Goal: Information Seeking & Learning: Learn about a topic

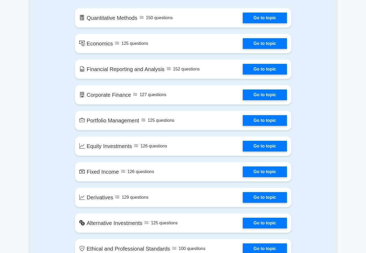
scroll to position [315, 0]
click at [271, 100] on link "Go to topic" at bounding box center [264, 95] width 44 height 11
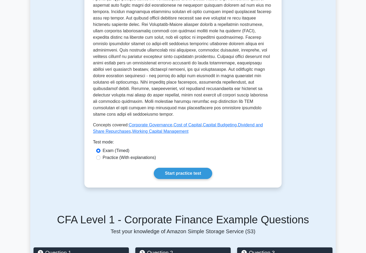
scroll to position [178, 0]
click at [200, 179] on link "Start practice test" at bounding box center [183, 173] width 58 height 11
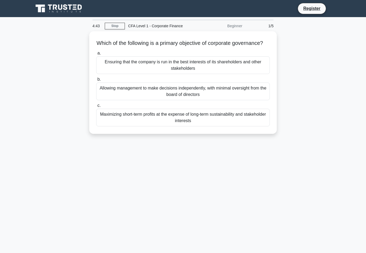
click at [250, 64] on div "Ensuring that the company is run in the best interests of its shareholders and …" at bounding box center [182, 65] width 173 height 18
click at [96, 55] on input "a. Ensuring that the company is run in the best interests of its shareholders a…" at bounding box center [96, 53] width 0 height 3
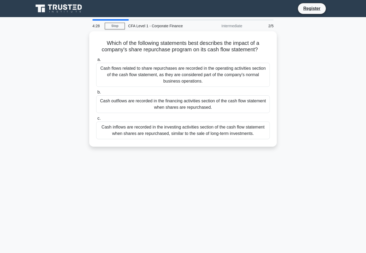
click at [256, 67] on label "a. Cash flows related to share repurchases are recorded in the operating activi…" at bounding box center [182, 71] width 173 height 31
click at [96, 62] on input "a. Cash flows related to share repurchases are recorded in the operating activi…" at bounding box center [96, 59] width 0 height 3
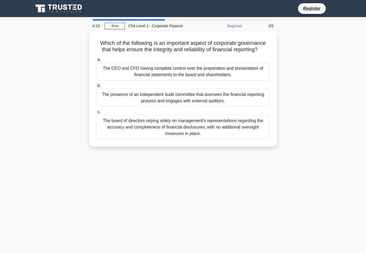
click at [261, 65] on label "a. The CEO and CFO having complete control over the preparation and presentatio…" at bounding box center [182, 68] width 173 height 24
click at [96, 62] on input "a. The CEO and CFO having complete control over the preparation and presentatio…" at bounding box center [96, 59] width 0 height 3
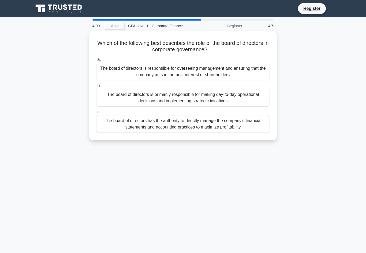
click at [258, 67] on div "The board of directors is responsible for overseeing management and ensuring th…" at bounding box center [182, 72] width 173 height 18
click at [96, 62] on input "a. The board of directors is responsible for overseeing management and ensuring…" at bounding box center [96, 59] width 0 height 3
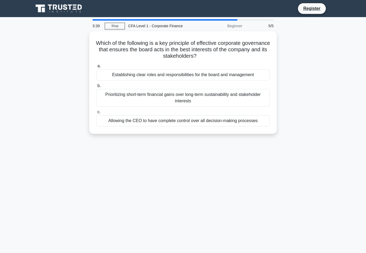
click at [262, 73] on div "Establishing clear roles and responsibilities for the board and management" at bounding box center [182, 74] width 173 height 11
click at [96, 68] on input "a. Establishing clear roles and responsibilities for the board and management" at bounding box center [96, 65] width 0 height 3
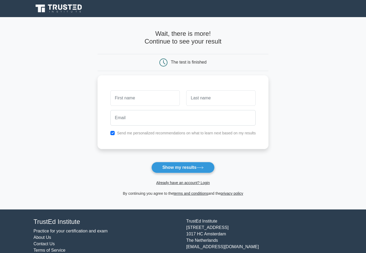
click at [207, 172] on button "Show my results" at bounding box center [182, 167] width 63 height 11
type input "[PERSON_NAME]"
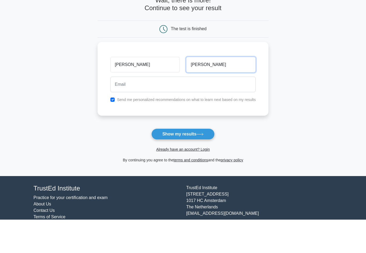
type input "[PERSON_NAME]"
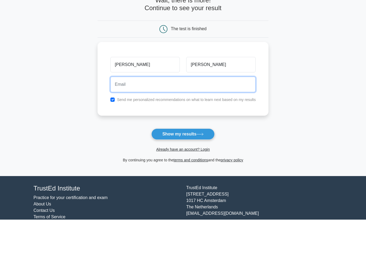
click at [211, 110] on input "email" at bounding box center [182, 118] width 145 height 16
type input "adhvikagupta23@icloud.com"
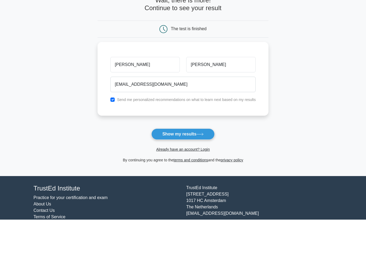
scroll to position [6, 0]
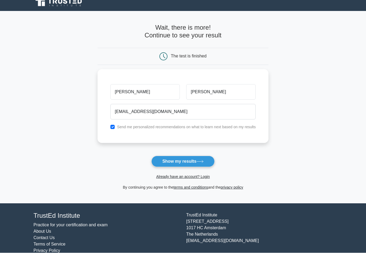
click at [200, 159] on button "Show my results" at bounding box center [182, 161] width 63 height 11
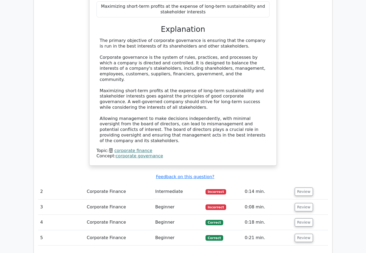
scroll to position [511, 0]
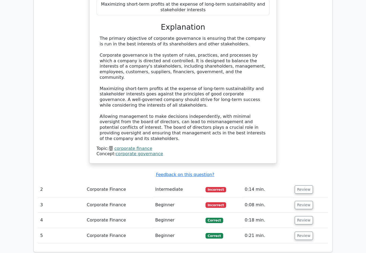
click at [305, 186] on button "Review" at bounding box center [303, 190] width 18 height 8
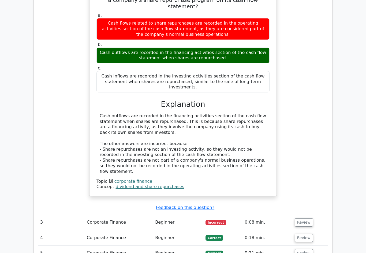
scroll to position [730, 0]
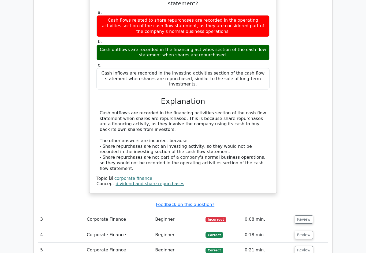
click at [316, 212] on td "Review" at bounding box center [309, 219] width 35 height 15
click at [306, 216] on button "Review" at bounding box center [303, 220] width 18 height 8
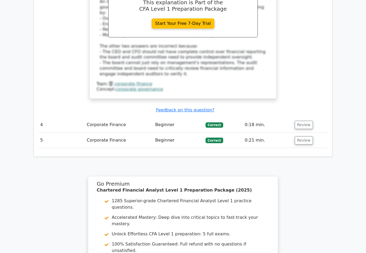
scroll to position [1030, 0]
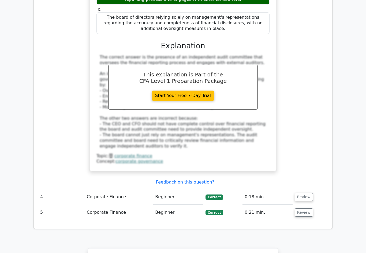
click at [305, 193] on button "Review" at bounding box center [303, 197] width 18 height 8
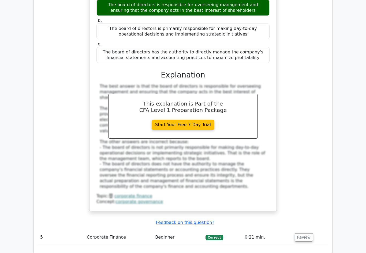
scroll to position [1290, 0]
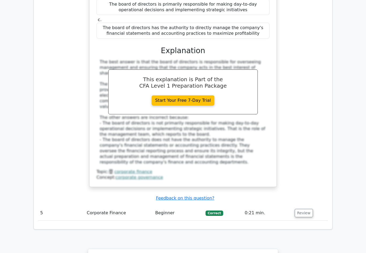
click at [304, 209] on button "Review" at bounding box center [303, 213] width 18 height 8
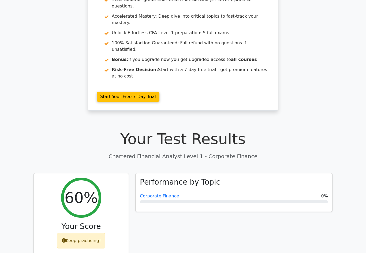
scroll to position [0, 0]
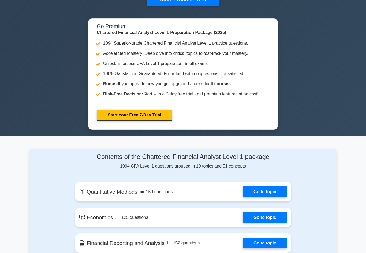
scroll to position [195, 0]
